Goal: Information Seeking & Learning: Learn about a topic

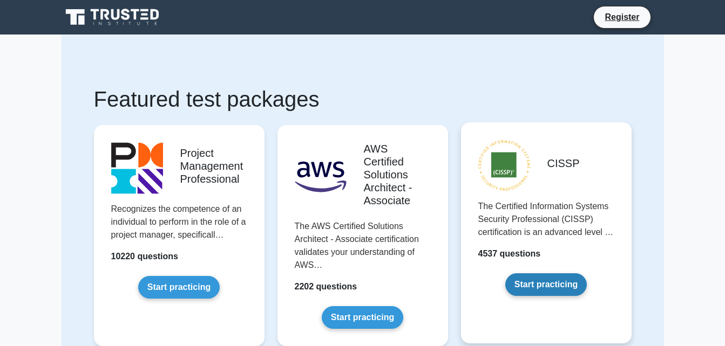
click at [550, 280] on link "Start practicing" at bounding box center [545, 285] width 81 height 23
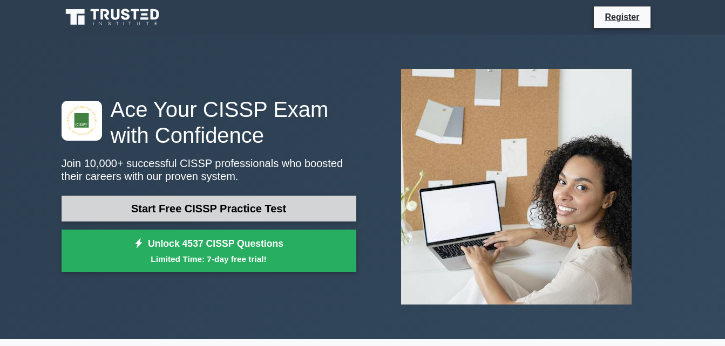
click at [275, 208] on link "Start Free CISSP Practice Test" at bounding box center [209, 209] width 295 height 26
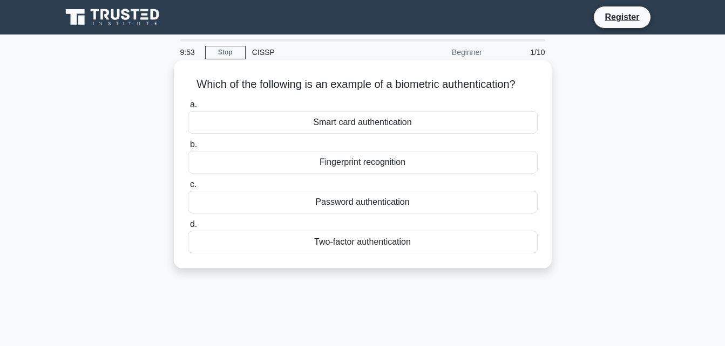
click at [277, 195] on div "Password authentication" at bounding box center [363, 202] width 350 height 23
click at [188, 188] on input "c. Password authentication" at bounding box center [188, 184] width 0 height 7
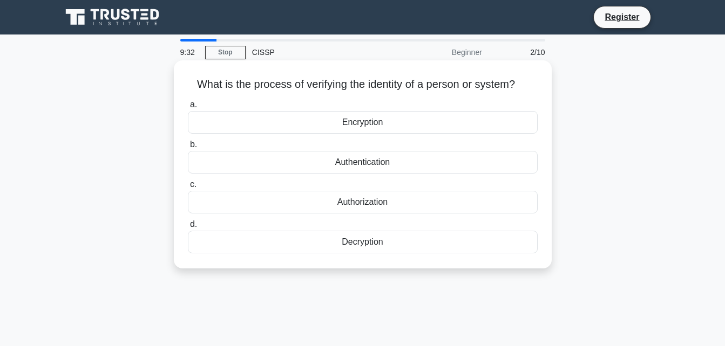
click at [279, 161] on div "Authentication" at bounding box center [363, 162] width 350 height 23
click at [188, 148] on input "b. Authentication" at bounding box center [188, 144] width 0 height 7
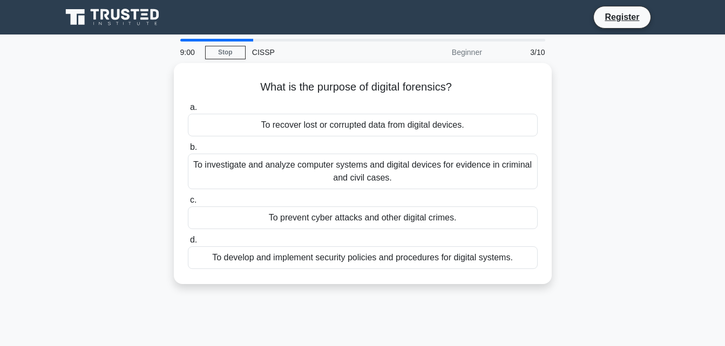
click at [279, 161] on div "To investigate and analyze computer systems and digital devices for evidence in…" at bounding box center [363, 172] width 350 height 36
click at [188, 151] on input "b. To investigate and analyze computer systems and digital devices for evidence…" at bounding box center [188, 147] width 0 height 7
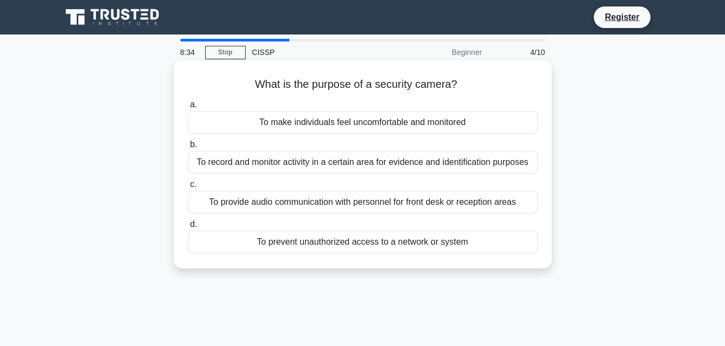
click at [285, 167] on div "To record and monitor activity in a certain area for evidence and identificatio…" at bounding box center [363, 162] width 350 height 23
click at [188, 148] on input "b. To record and monitor activity in a certain area for evidence and identifica…" at bounding box center [188, 144] width 0 height 7
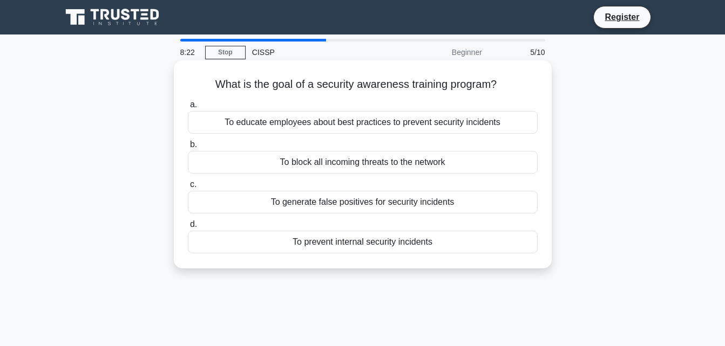
click at [306, 118] on div "To educate employees about best practices to prevent security incidents" at bounding box center [363, 122] width 350 height 23
click at [188, 108] on input "a. To educate employees about best practices to prevent security incidents" at bounding box center [188, 104] width 0 height 7
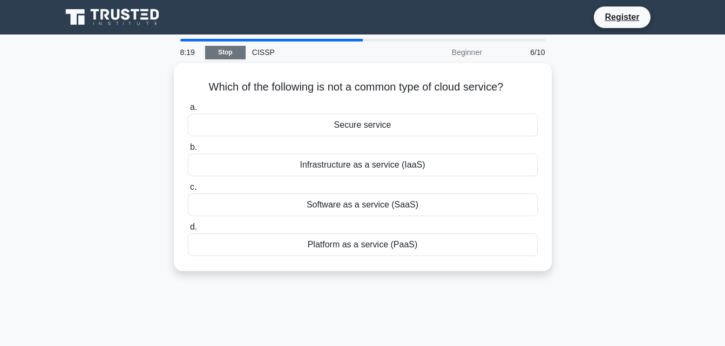
click at [232, 53] on link "Stop" at bounding box center [225, 52] width 40 height 13
